Goal: Check status: Check status

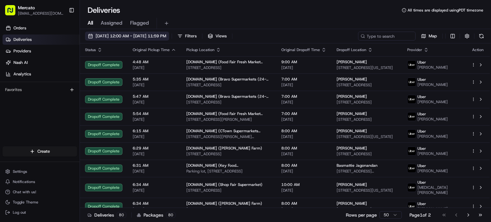
click at [166, 38] on span "[DATE] 12:00 AM - [DATE] 11:59 PM" at bounding box center [131, 36] width 71 height 6
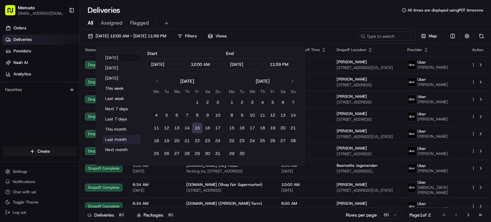
click at [123, 144] on button "Last month" at bounding box center [121, 139] width 38 height 9
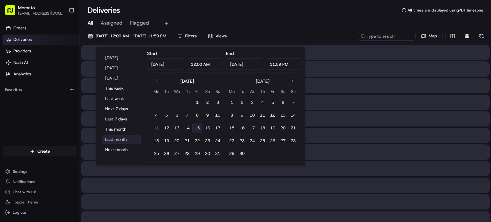
type input "[DATE]"
click at [129, 134] on button "This month" at bounding box center [121, 129] width 38 height 9
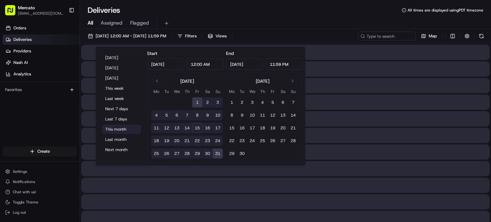
type input "[DATE]"
click at [361, 40] on input at bounding box center [377, 36] width 77 height 9
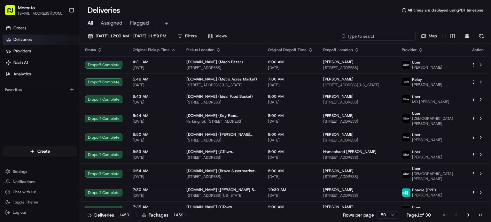
paste input "job_MkxRqeTwHVKyxCfbc3ZGmR"
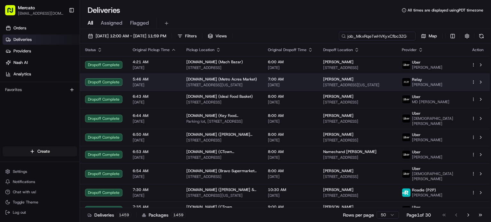
scroll to position [0, 14]
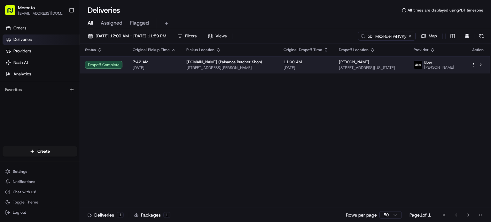
click at [269, 74] on td "[DOMAIN_NAME] (Paisanos Butcher Shop) [STREET_ADDRESS][PERSON_NAME]" at bounding box center [229, 64] width 97 height 17
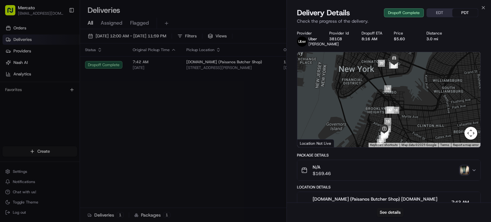
click at [462, 175] on img "button" at bounding box center [464, 170] width 9 height 9
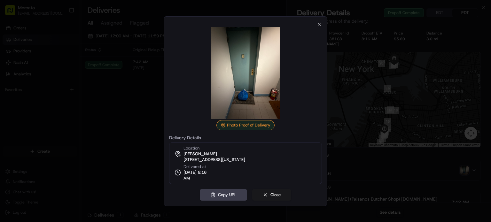
click at [143, 69] on div at bounding box center [245, 111] width 491 height 222
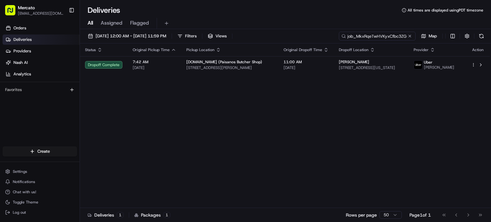
click at [391, 41] on input "job_MkxRqeTwHVKyxCfbc3ZGmR" at bounding box center [377, 36] width 77 height 9
paste input "FvACewxJBk4a9QSEFAiwdG"
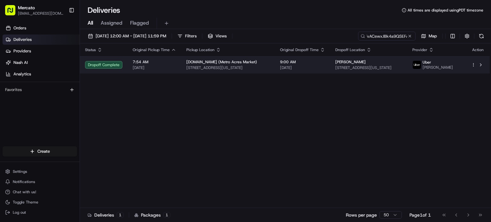
click at [295, 70] on span "[DATE]" at bounding box center [302, 67] width 45 height 5
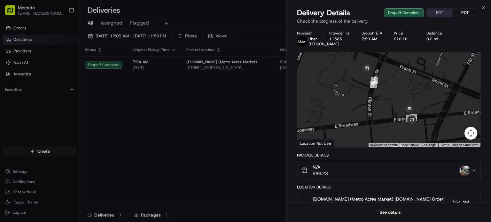
click at [460, 175] on img "button" at bounding box center [464, 170] width 9 height 9
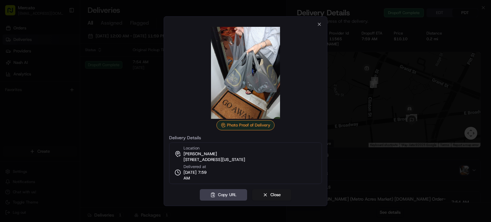
click at [355, 57] on div at bounding box center [245, 111] width 491 height 222
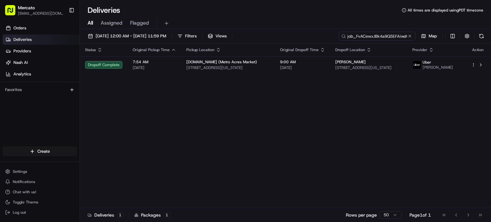
click at [388, 41] on input "job_FvACewxJBk4a9QSEFAiwdG" at bounding box center [377, 36] width 77 height 9
paste input "MkxRqeTwHVKyxCfbc3ZGmR"
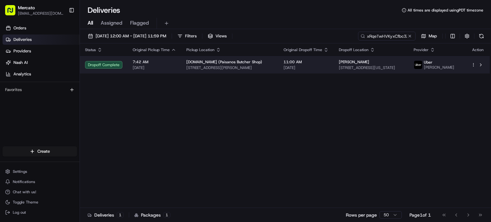
click at [295, 70] on span "[DATE]" at bounding box center [305, 67] width 45 height 5
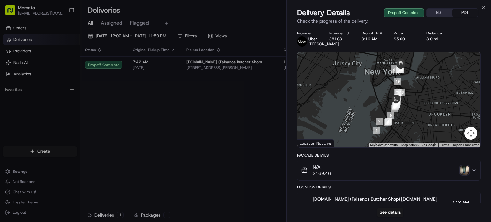
click at [462, 175] on img "button" at bounding box center [464, 170] width 9 height 9
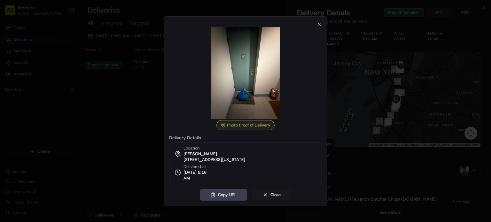
click at [82, 84] on div at bounding box center [245, 111] width 491 height 222
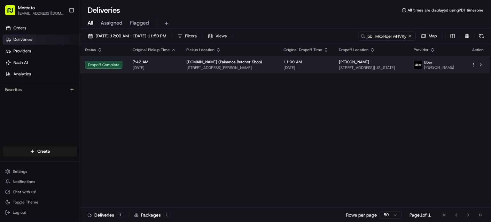
click at [306, 70] on span "[DATE]" at bounding box center [305, 67] width 45 height 5
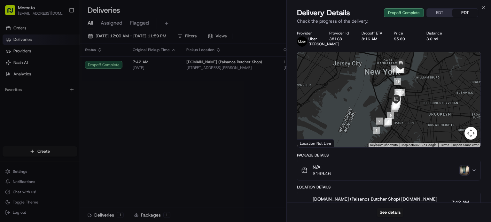
click at [465, 175] on img "button" at bounding box center [464, 170] width 9 height 9
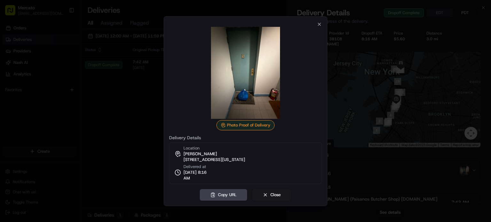
click at [126, 65] on div at bounding box center [245, 111] width 491 height 222
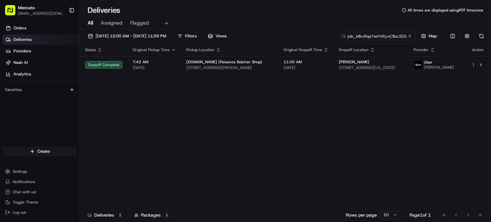
click at [375, 41] on input "job_MkxRqeTwHVKyxCfbc3ZGmR" at bounding box center [377, 36] width 77 height 9
click at [343, 40] on input "job_MkxRqeTwHVKyxCfbc3ZGmR" at bounding box center [377, 36] width 77 height 9
paste input "FvACewxJBk4a9QSEFAiwdG"
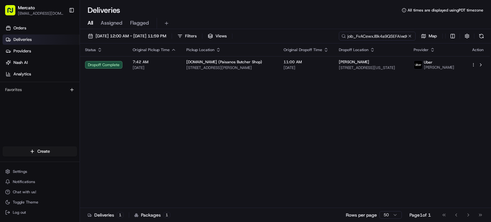
scroll to position [0, 10]
type input "job_FvACewxJBk4a9QSEFAiwdG"
click at [294, 56] on th "Original Dropoff Time" at bounding box center [302, 49] width 55 height 13
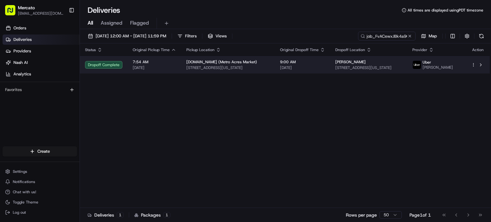
click at [293, 65] on span "9:00 AM" at bounding box center [302, 61] width 45 height 5
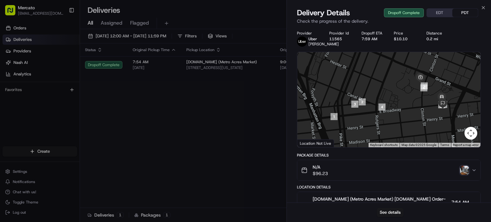
click at [460, 175] on img "button" at bounding box center [464, 170] width 9 height 9
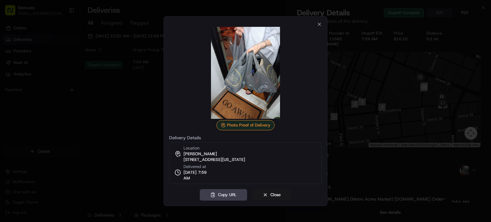
click at [370, 78] on div at bounding box center [245, 111] width 491 height 222
